Goal: Use online tool/utility: Utilize a website feature to perform a specific function

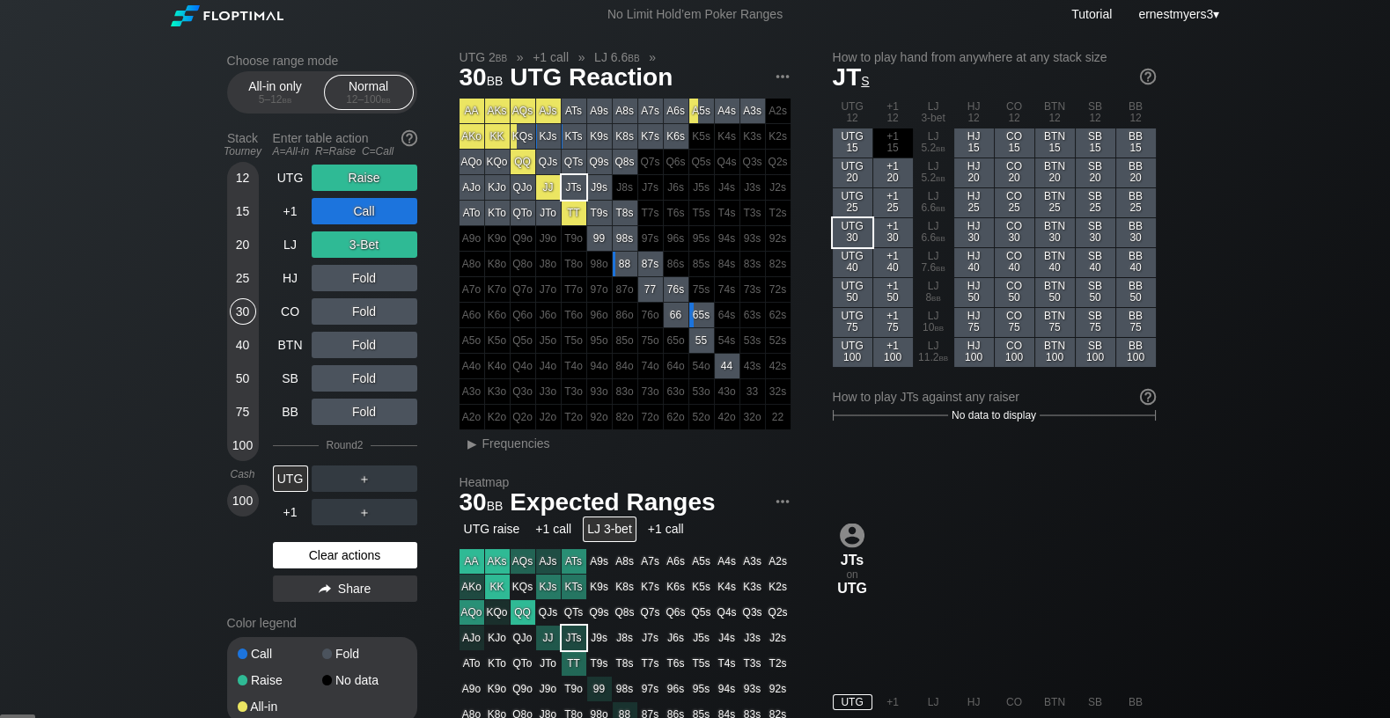
scroll to position [4, 0]
click at [316, 560] on div "Clear actions" at bounding box center [345, 555] width 144 height 26
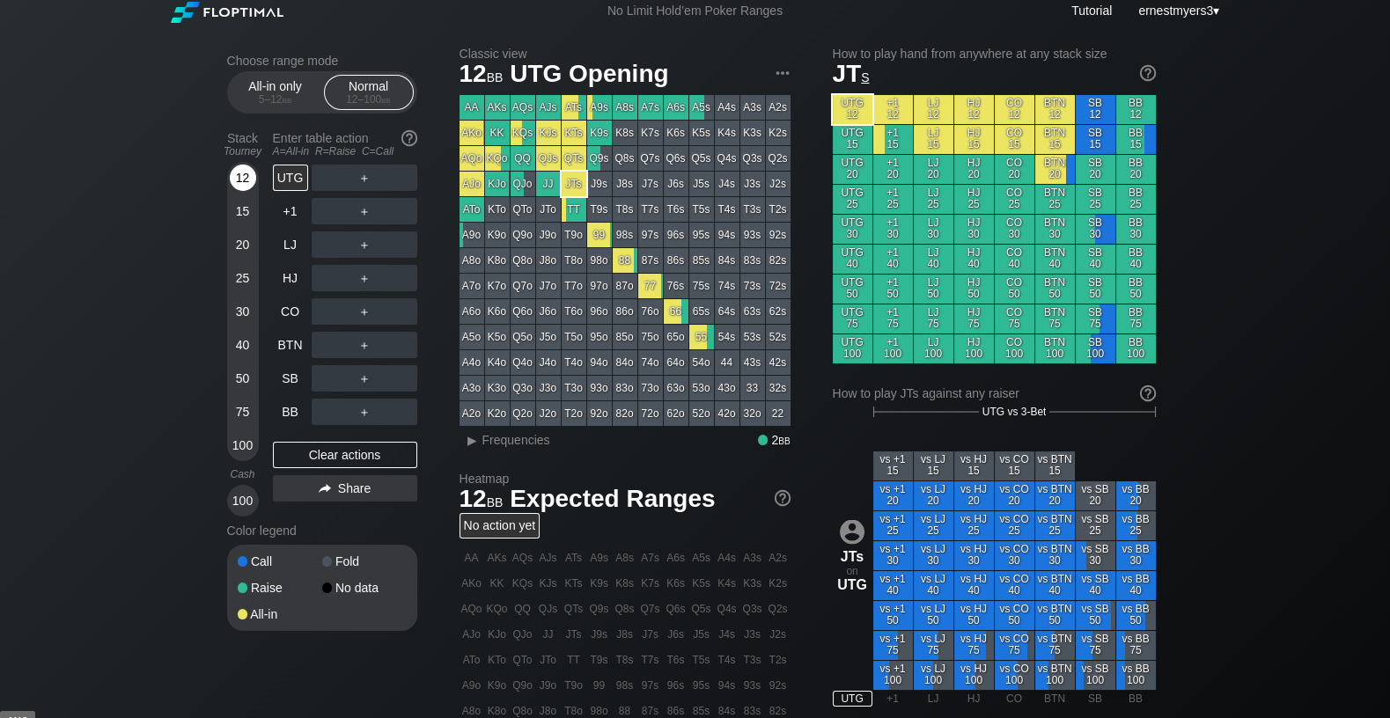
click at [240, 186] on div "12" at bounding box center [243, 178] width 26 height 26
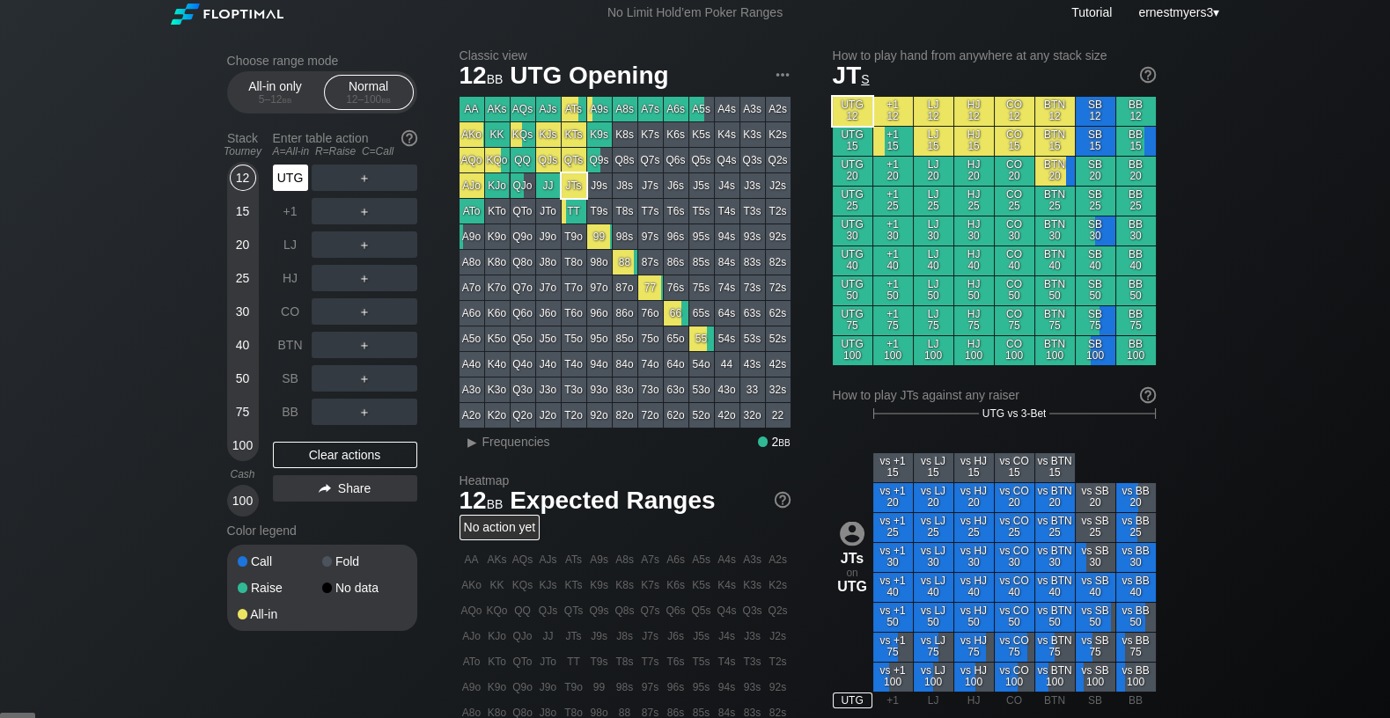
click at [288, 174] on div "UTG" at bounding box center [290, 178] width 35 height 26
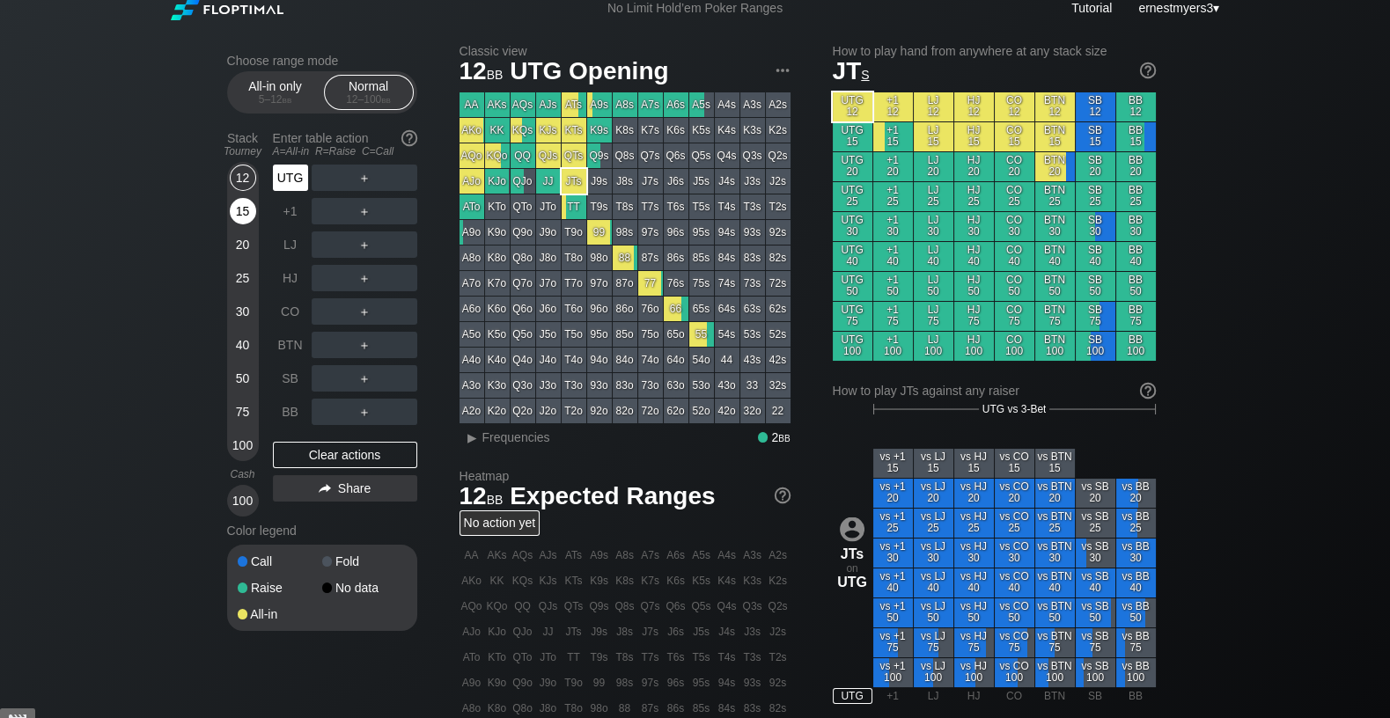
scroll to position [9, 0]
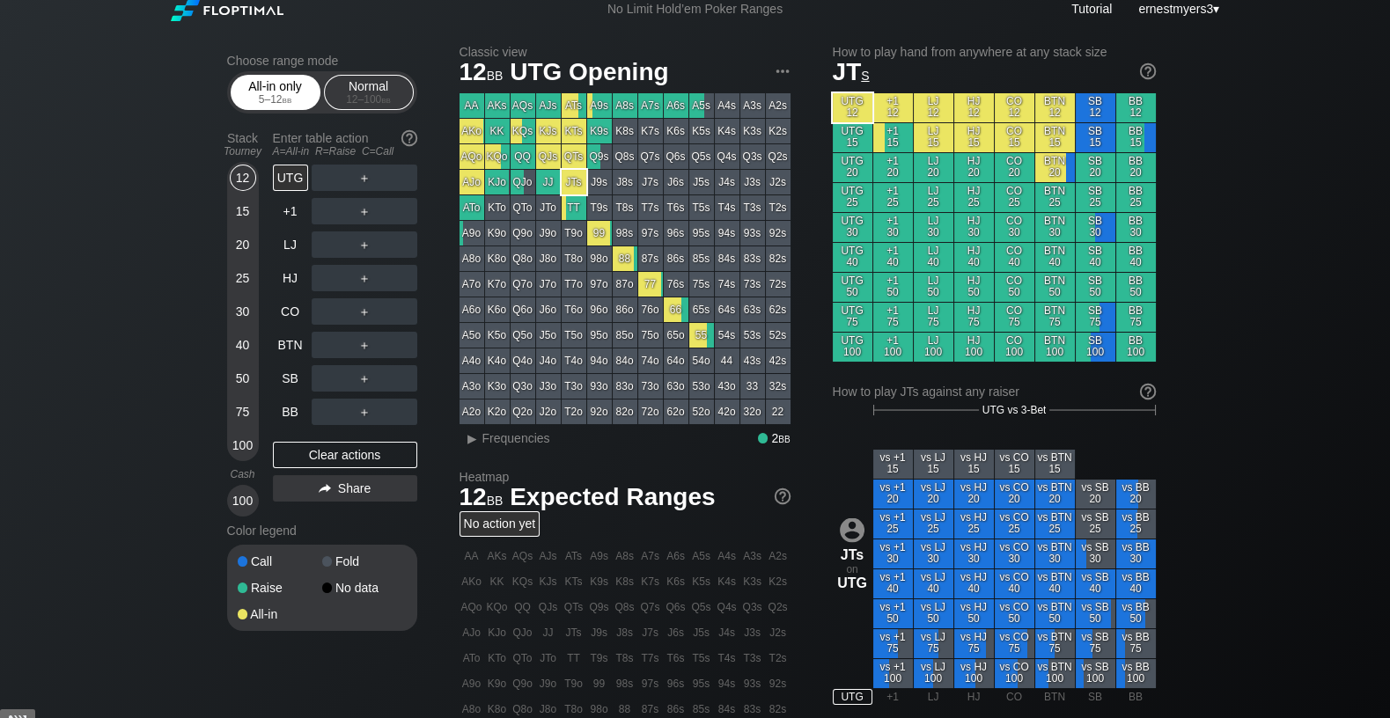
click at [283, 86] on div "All-in only 5 – 12 bb" at bounding box center [275, 92] width 81 height 33
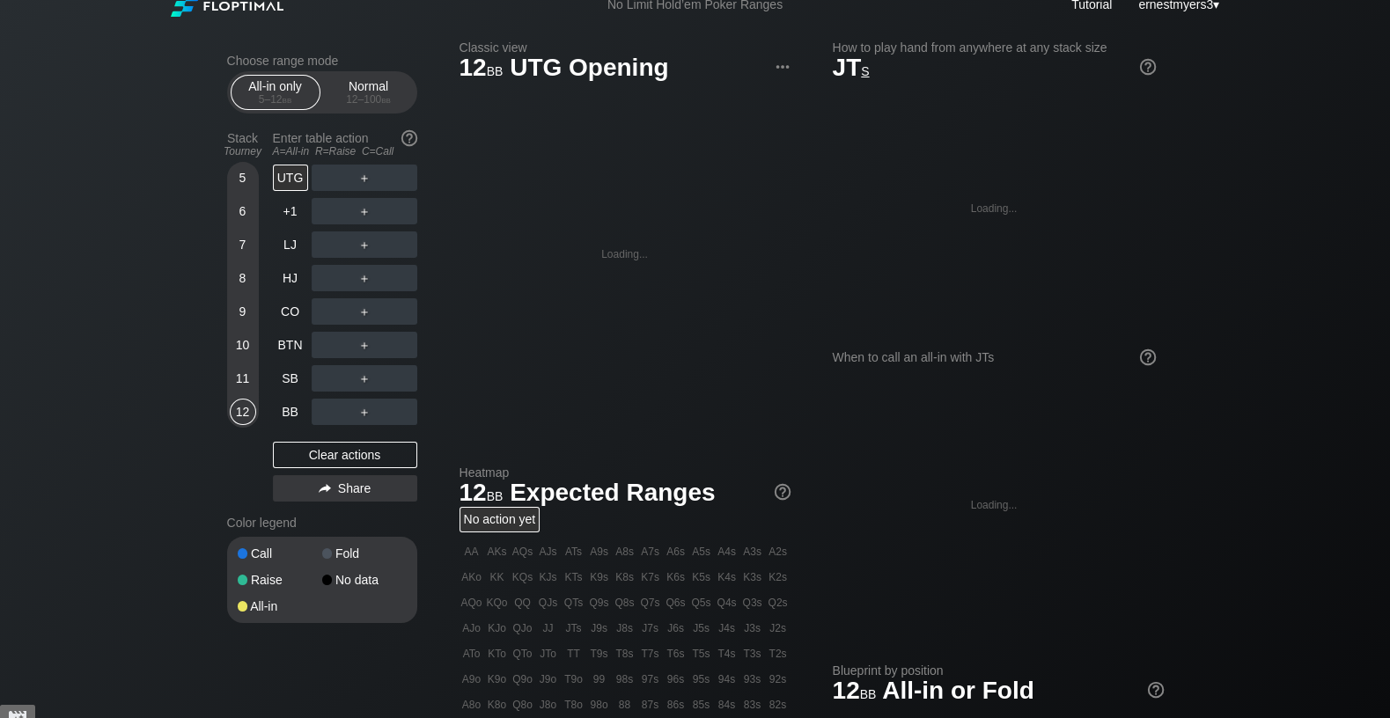
scroll to position [14, 0]
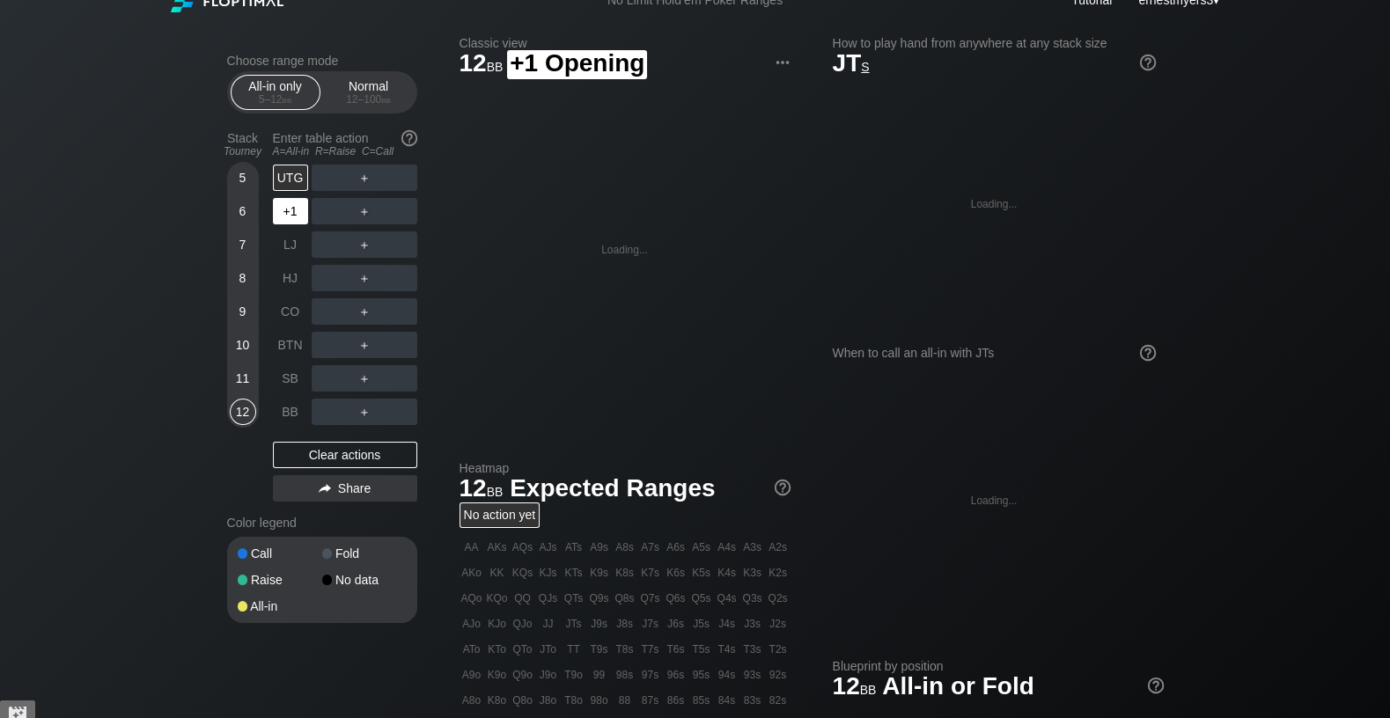
click at [307, 197] on div "+1" at bounding box center [292, 211] width 39 height 33
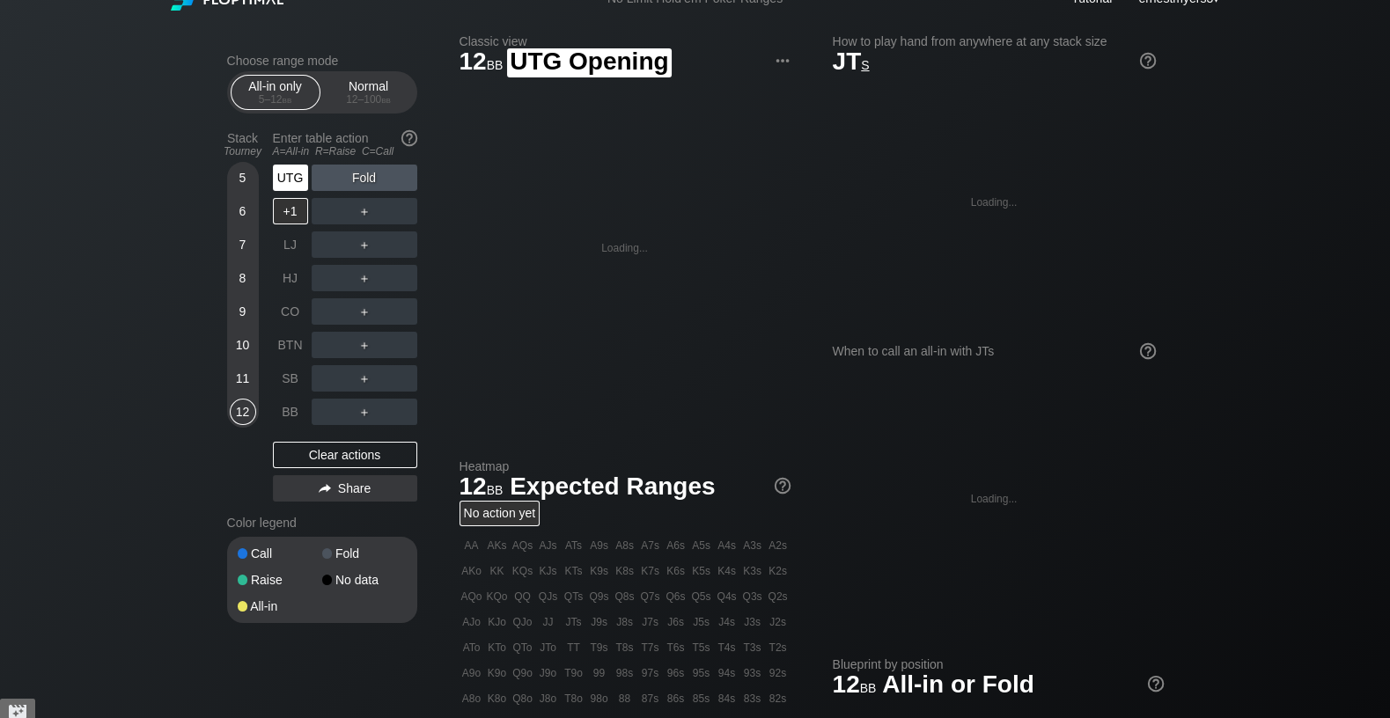
click at [293, 167] on div "UTG" at bounding box center [290, 178] width 35 height 26
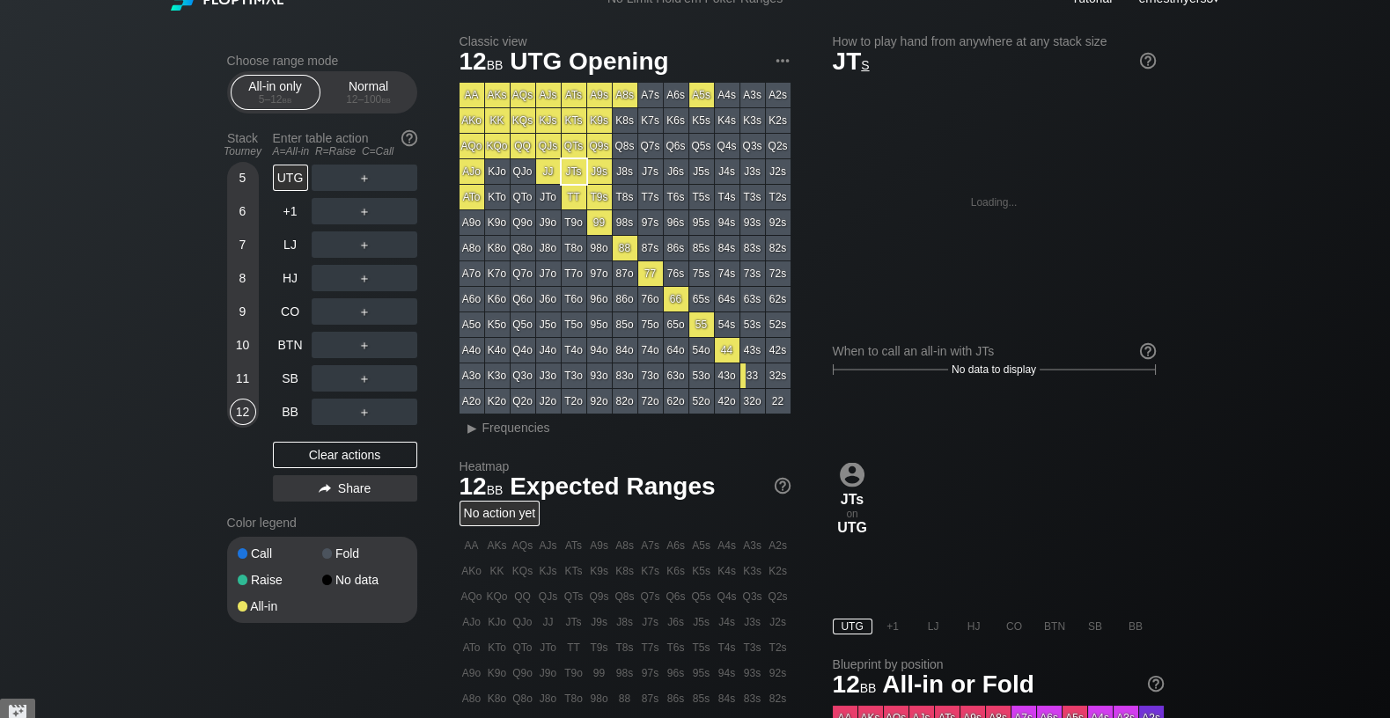
scroll to position [20, 0]
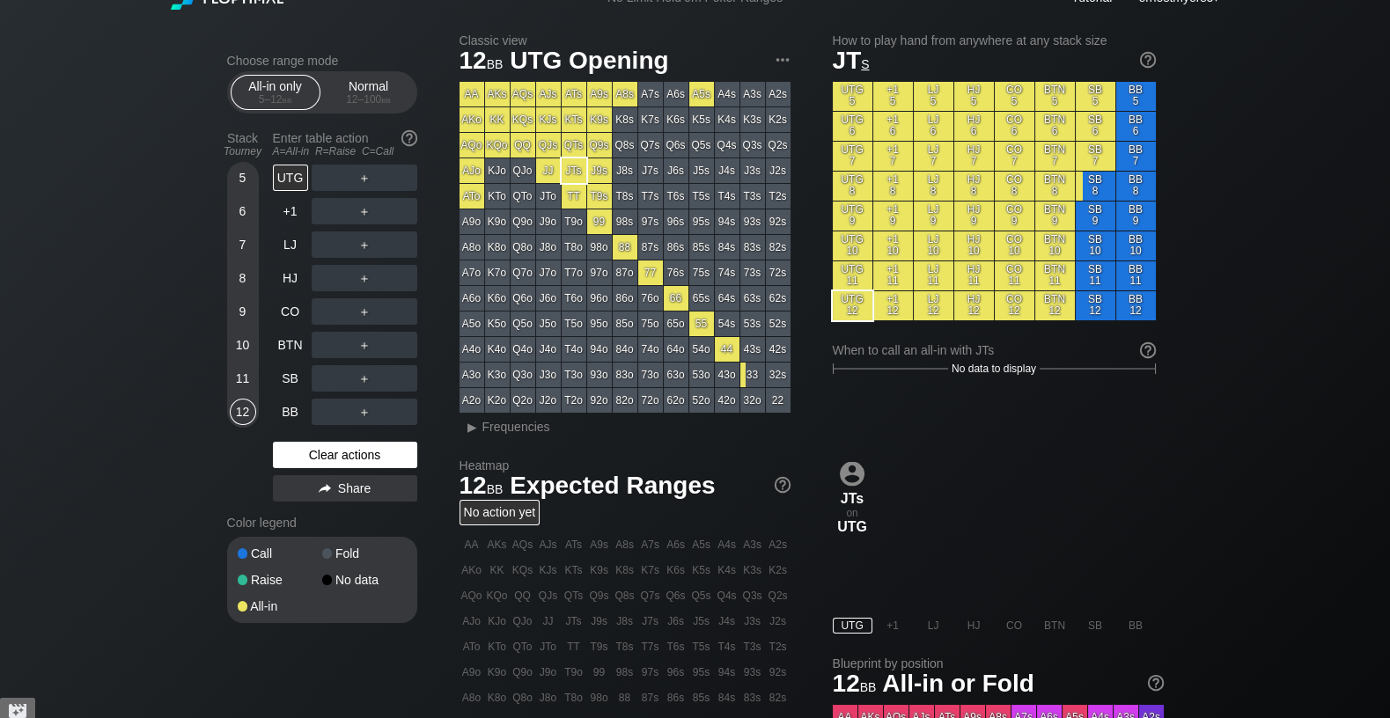
click at [324, 455] on div "Clear actions" at bounding box center [345, 455] width 144 height 26
